Goal: Transaction & Acquisition: Purchase product/service

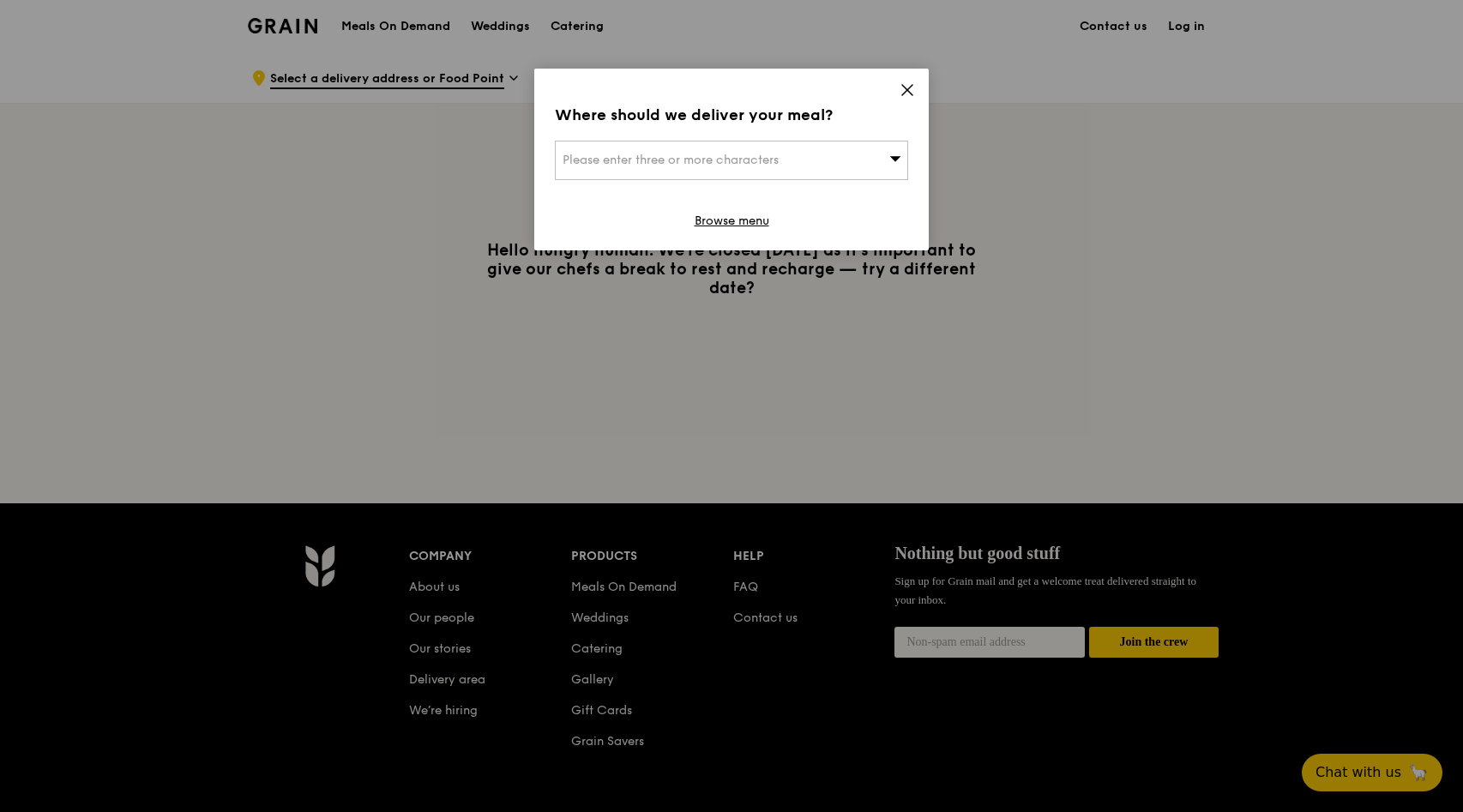
click at [869, 163] on div "Please enter three or more characters" at bounding box center [731, 160] width 354 height 39
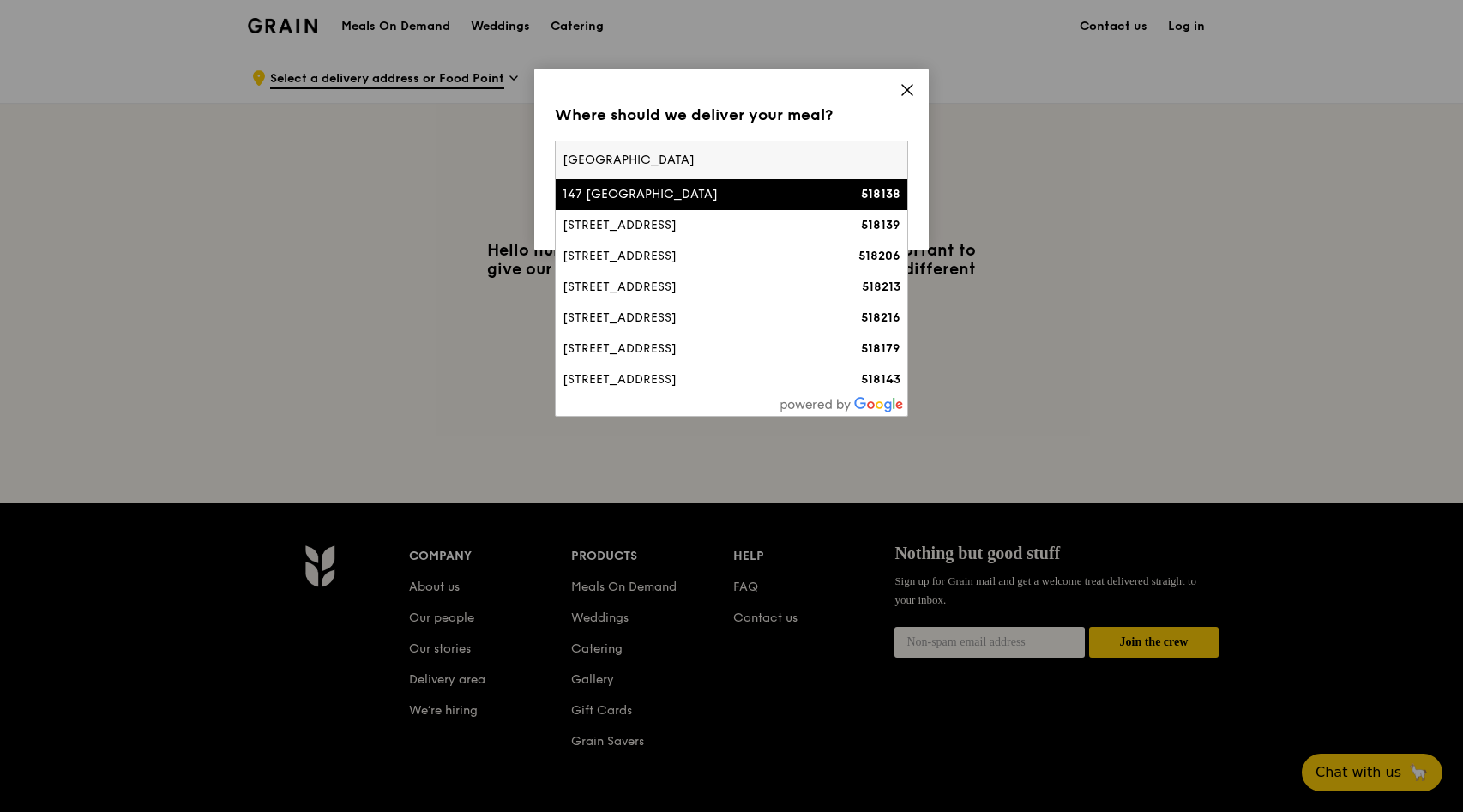
click at [561, 158] on input "[GEOGRAPHIC_DATA]" at bounding box center [731, 160] width 352 height 38
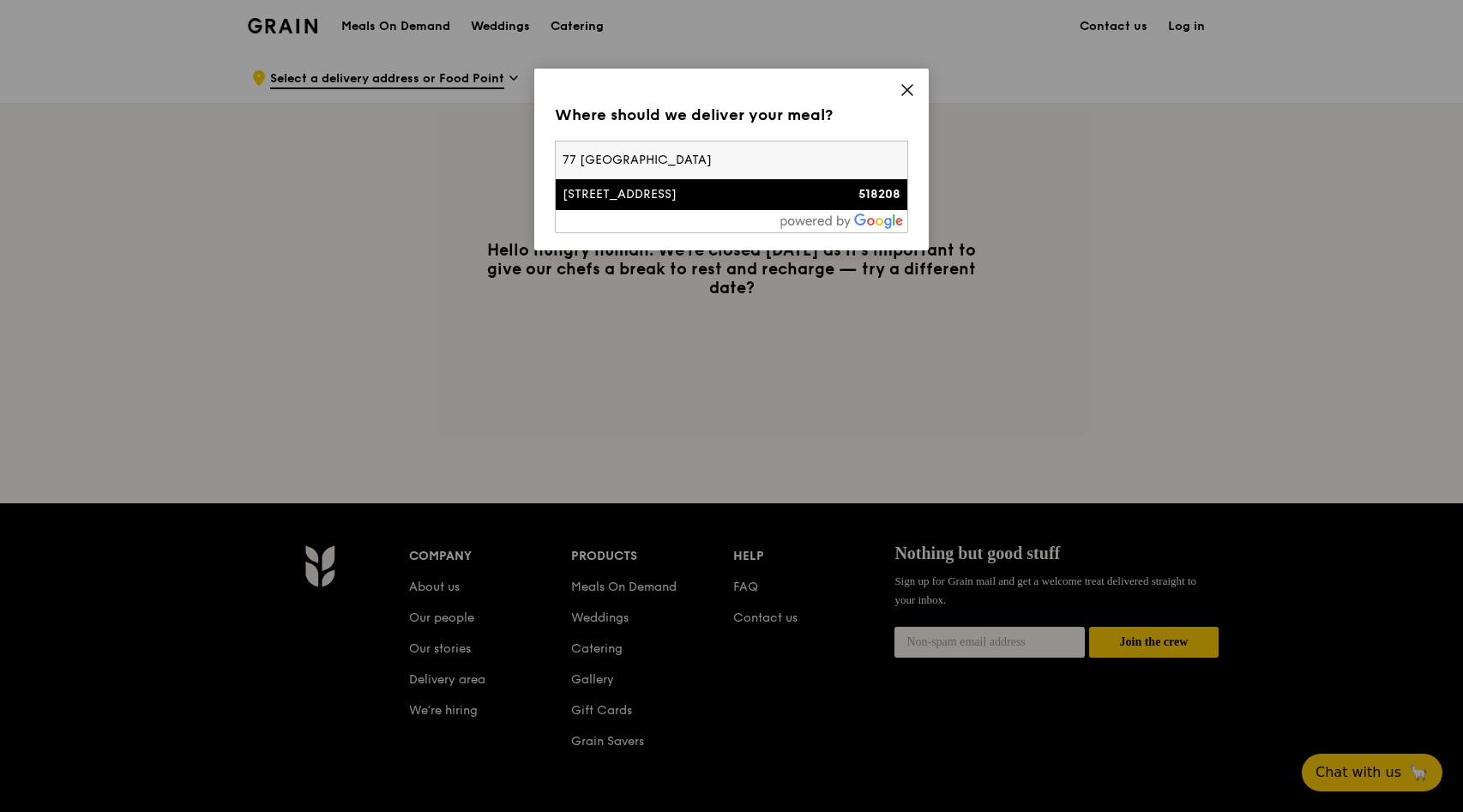
type input "77 [GEOGRAPHIC_DATA]"
click at [633, 201] on div "[STREET_ADDRESS]" at bounding box center [689, 194] width 254 height 17
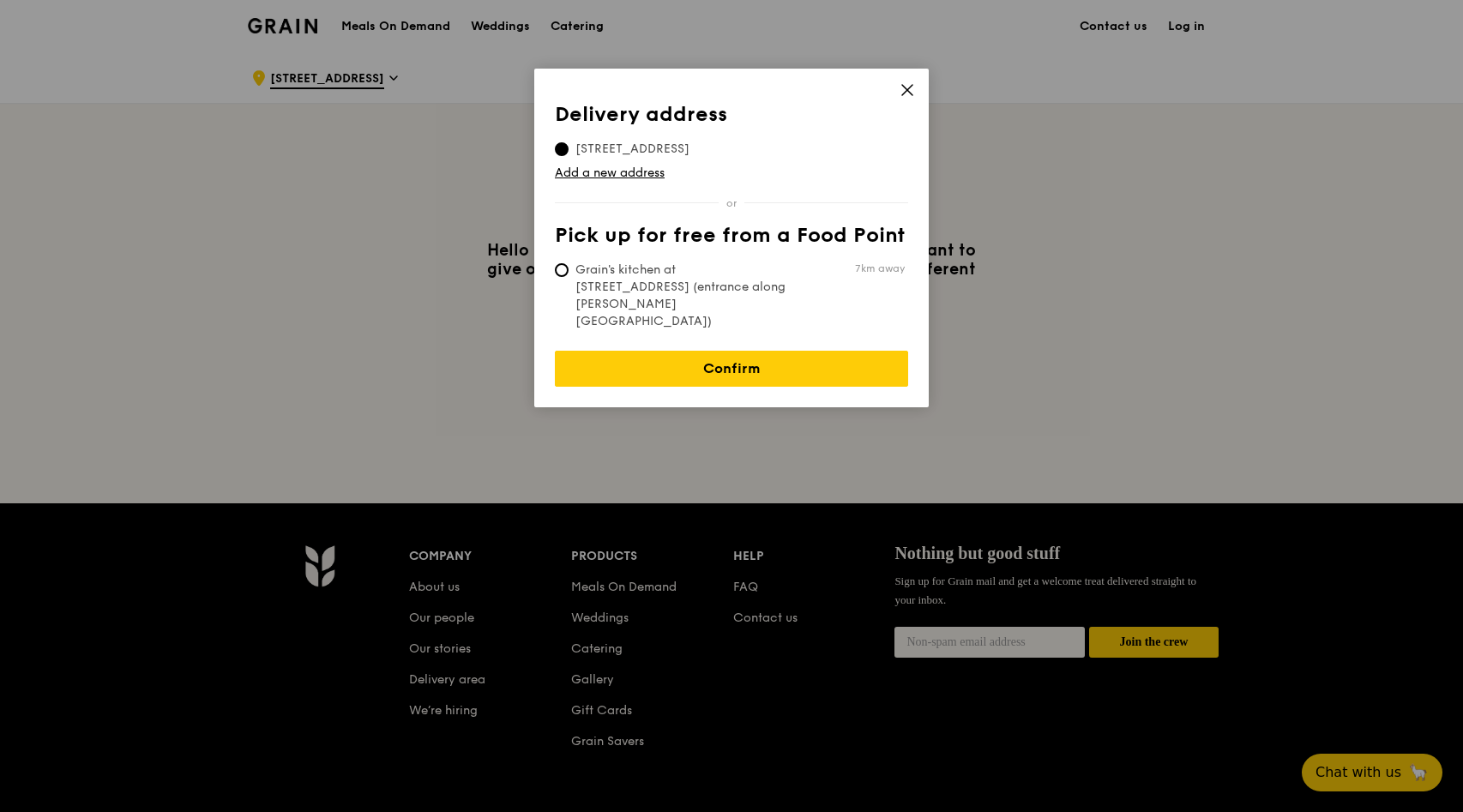
click at [768, 287] on span "Grain's kitchen at [STREET_ADDRESS] (entrance along [PERSON_NAME][GEOGRAPHIC_DA…" at bounding box center [682, 295] width 255 height 69
click at [569, 277] on input "Grain's kitchen at [STREET_ADDRESS] (entrance along [PERSON_NAME][GEOGRAPHIC_DA…" at bounding box center [561, 270] width 13 height 13
radio input "true"
click at [782, 351] on link "Confirm" at bounding box center [731, 369] width 354 height 36
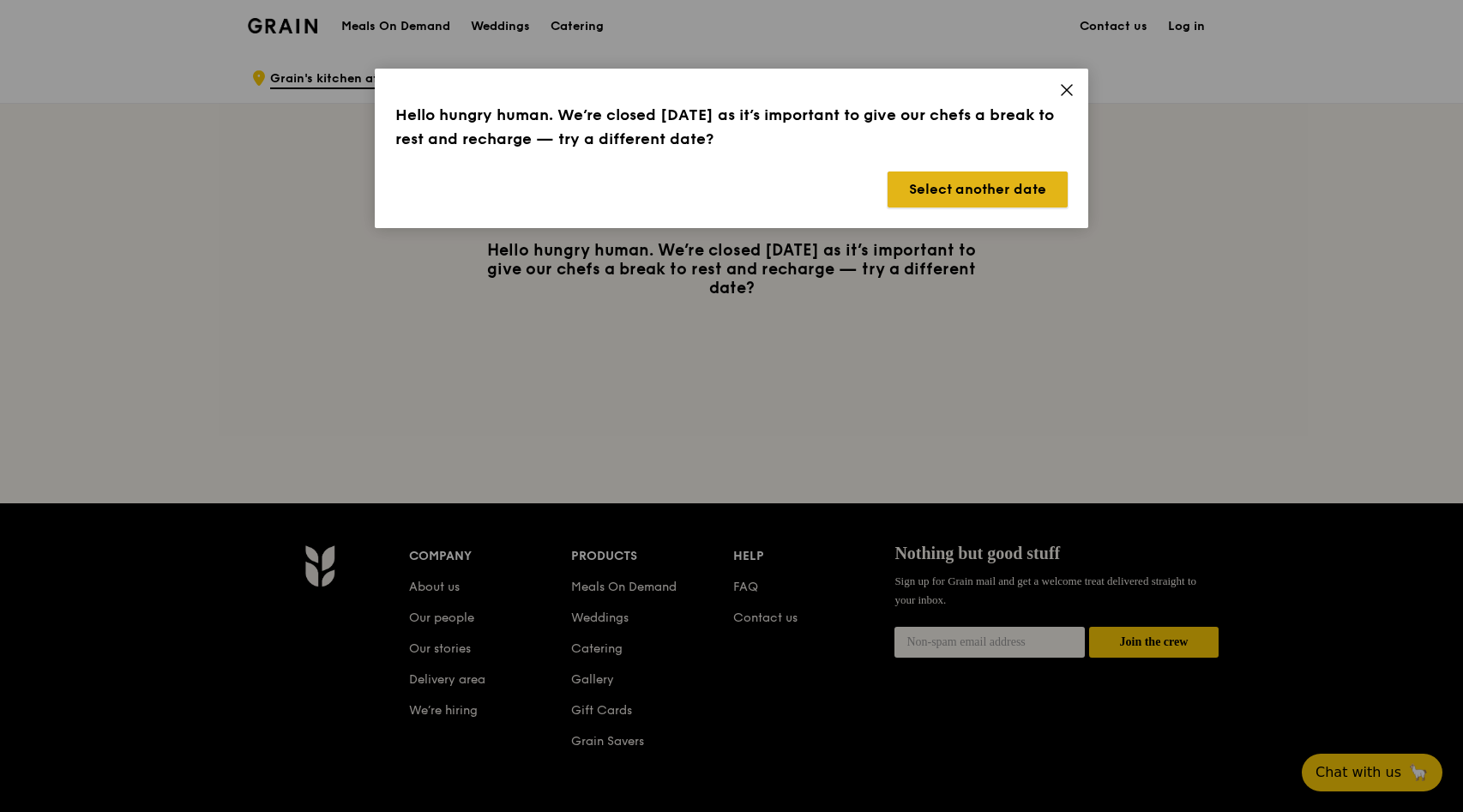
click at [1011, 201] on button "Select another date" at bounding box center [977, 190] width 180 height 36
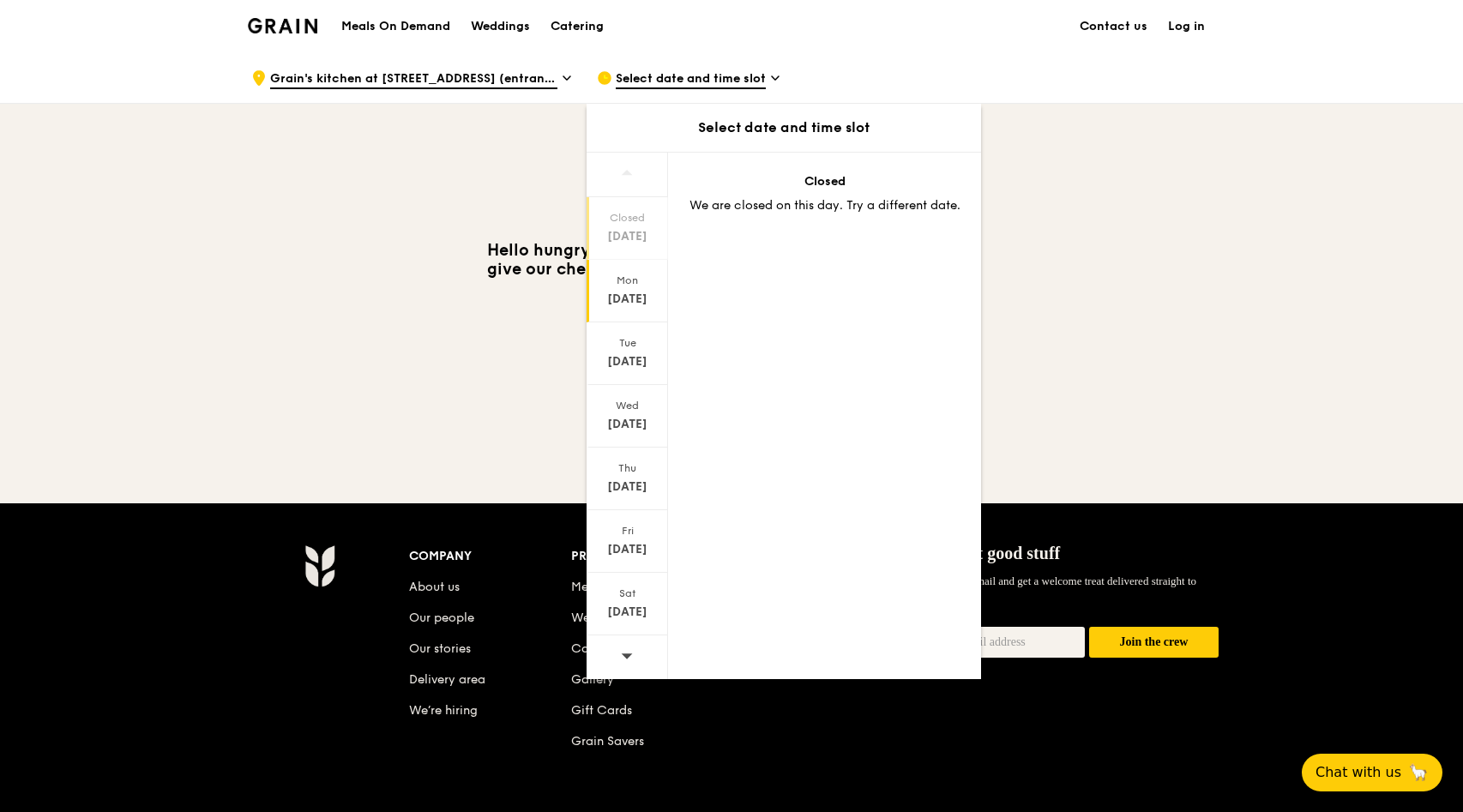
click at [612, 304] on div "[DATE]" at bounding box center [627, 299] width 76 height 17
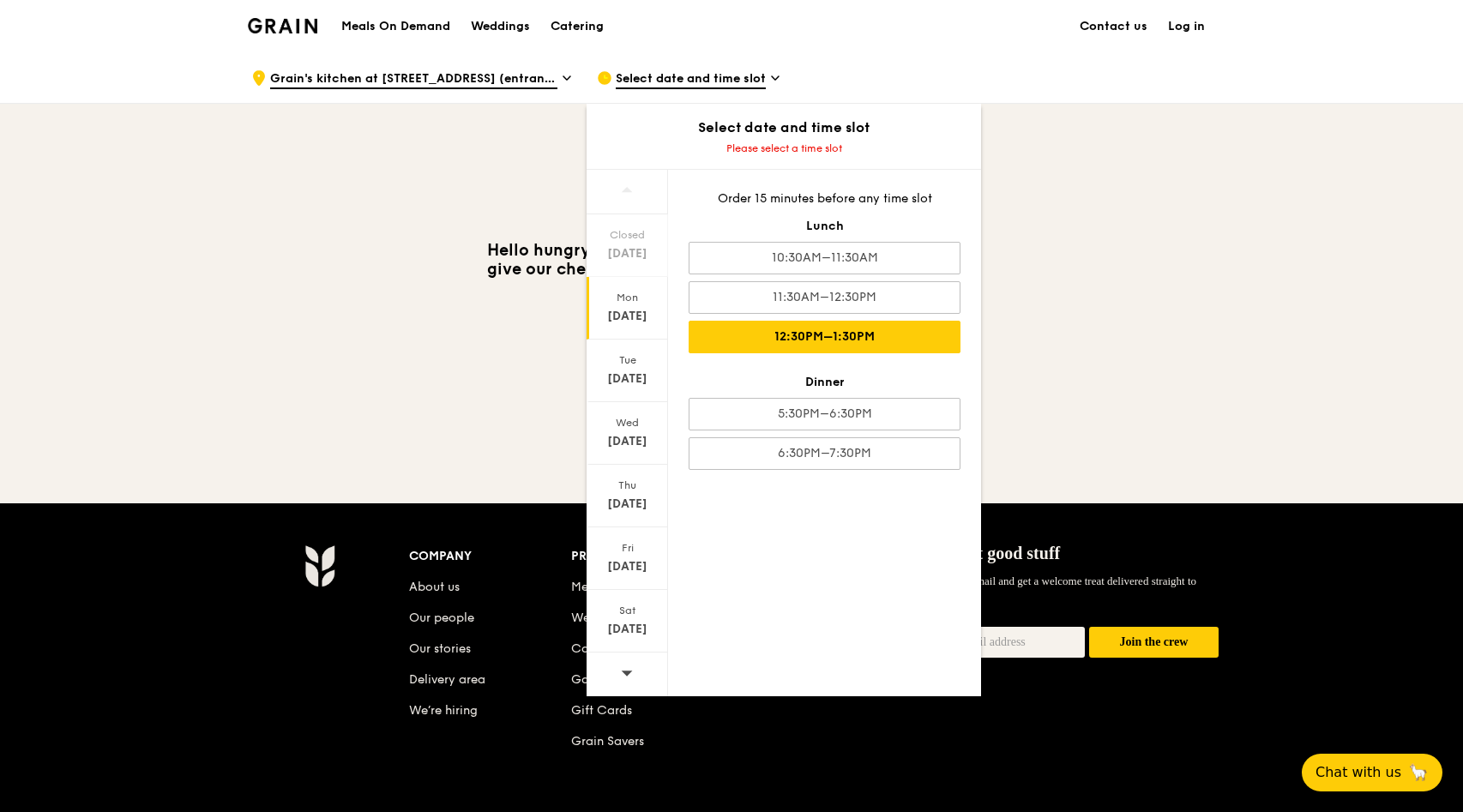
click at [831, 330] on div "12:30PM–1:30PM" at bounding box center [824, 337] width 272 height 32
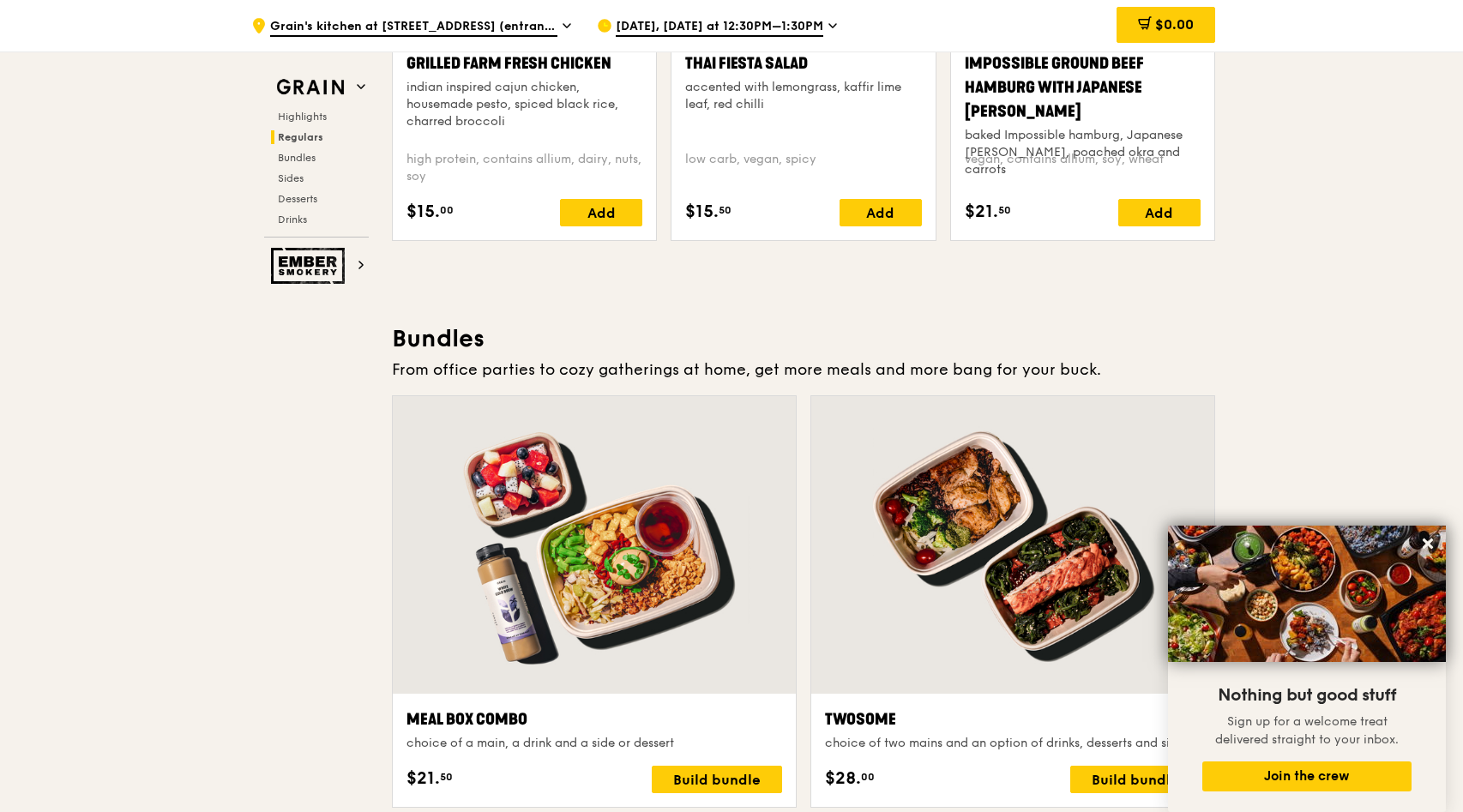
scroll to position [2223, 0]
